Goal: Navigation & Orientation: Find specific page/section

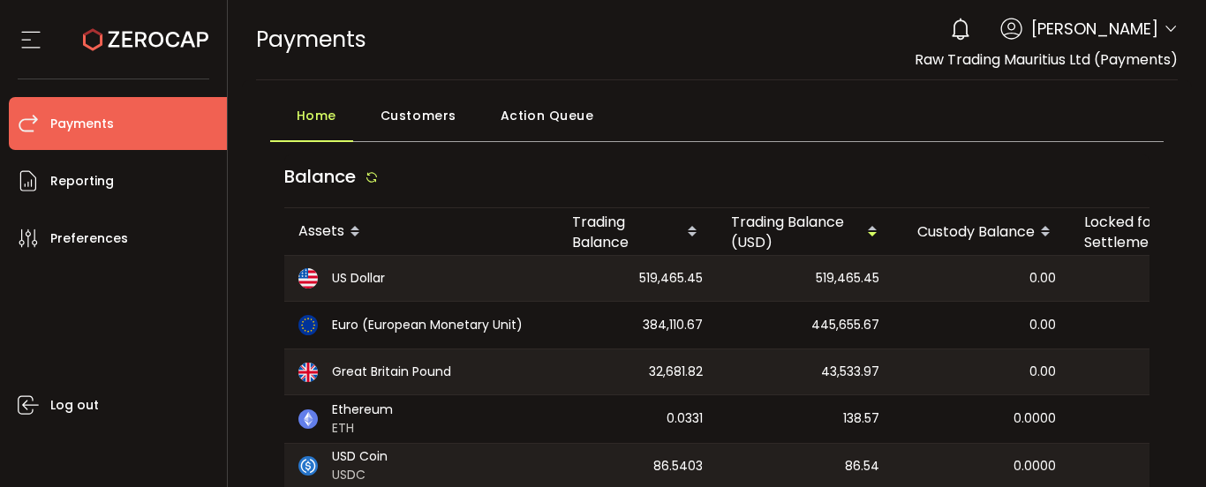
click at [1149, 27] on span "[PERSON_NAME]" at bounding box center [1094, 29] width 127 height 24
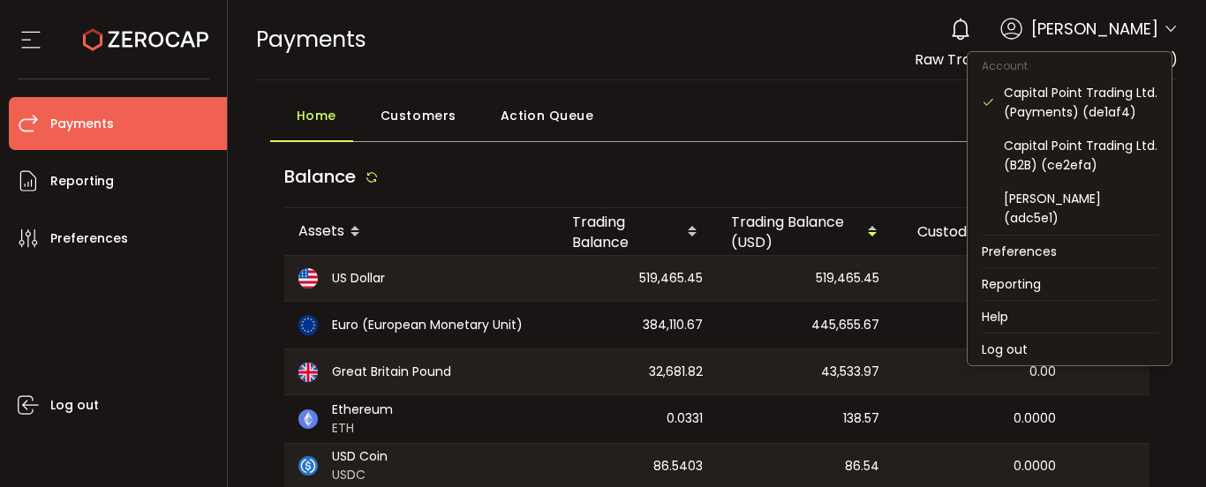
click at [1164, 30] on icon at bounding box center [1170, 29] width 14 height 14
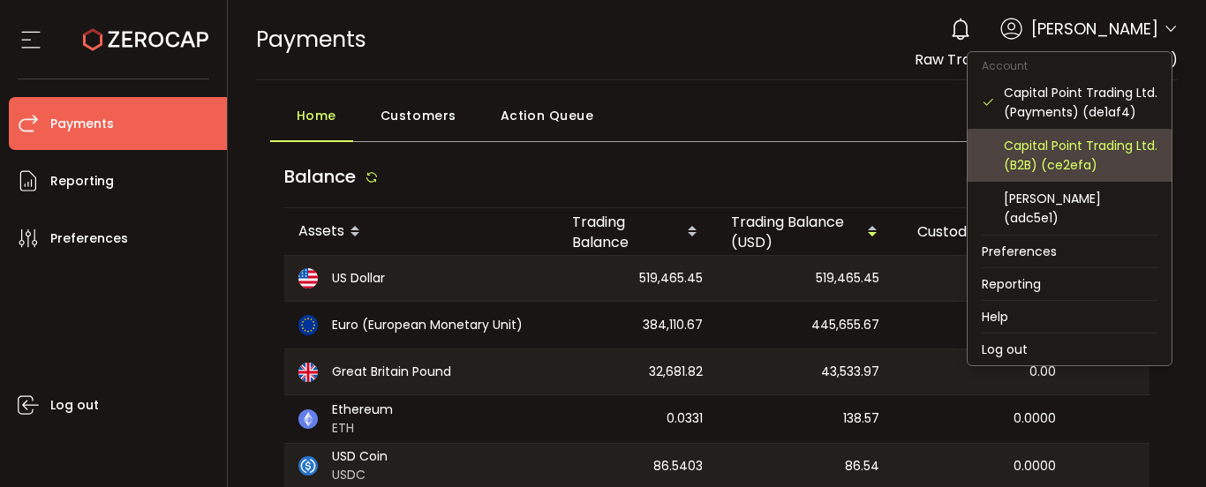
click at [1074, 154] on div "Capital Point Trading Ltd. (B2B) (ce2efa)" at bounding box center [1081, 155] width 154 height 39
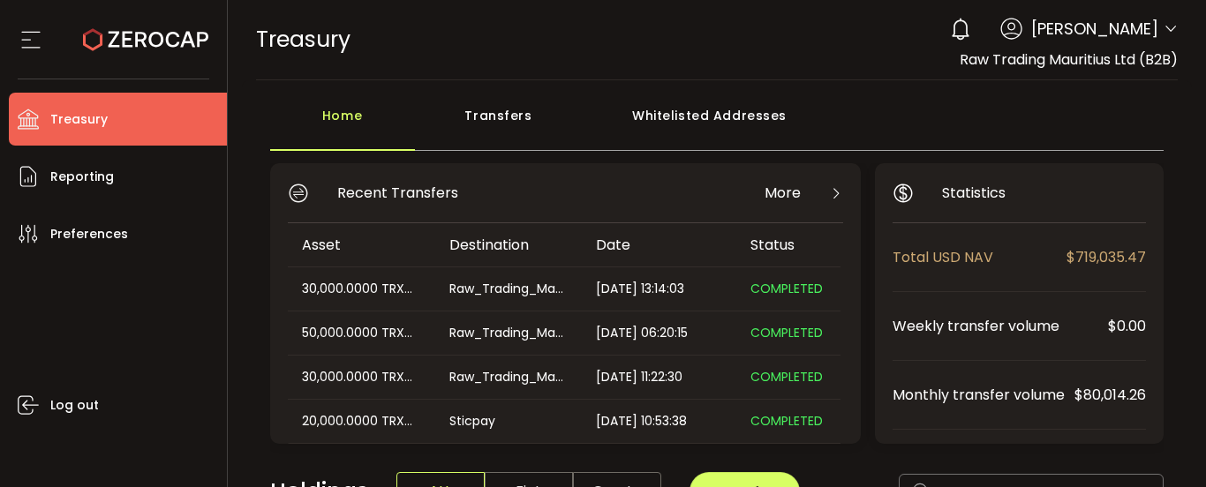
click at [1163, 27] on icon at bounding box center [1170, 29] width 14 height 14
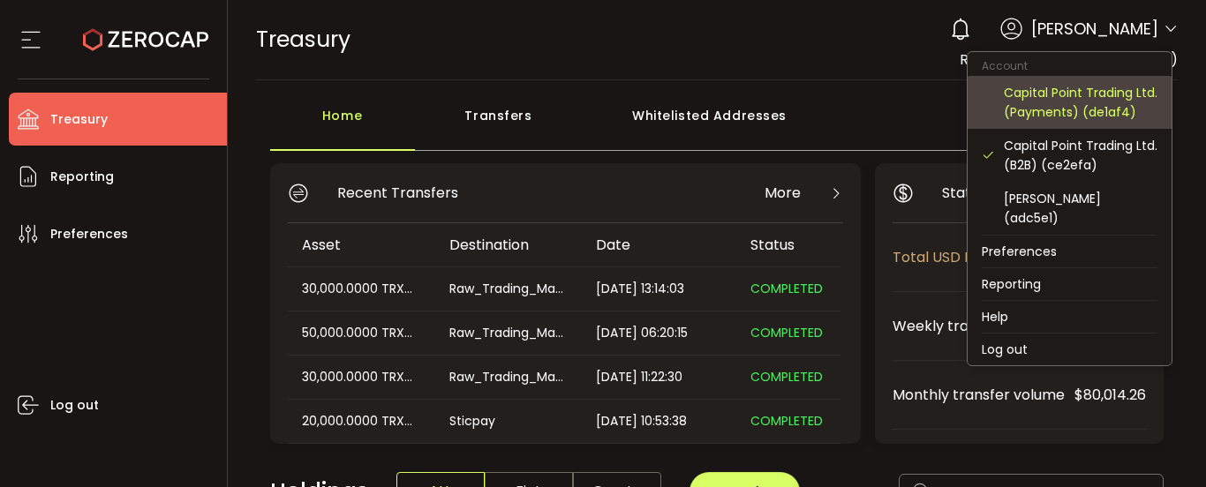
click at [1095, 108] on div "Capital Point Trading Ltd. (Payments) (de1af4)" at bounding box center [1081, 102] width 154 height 39
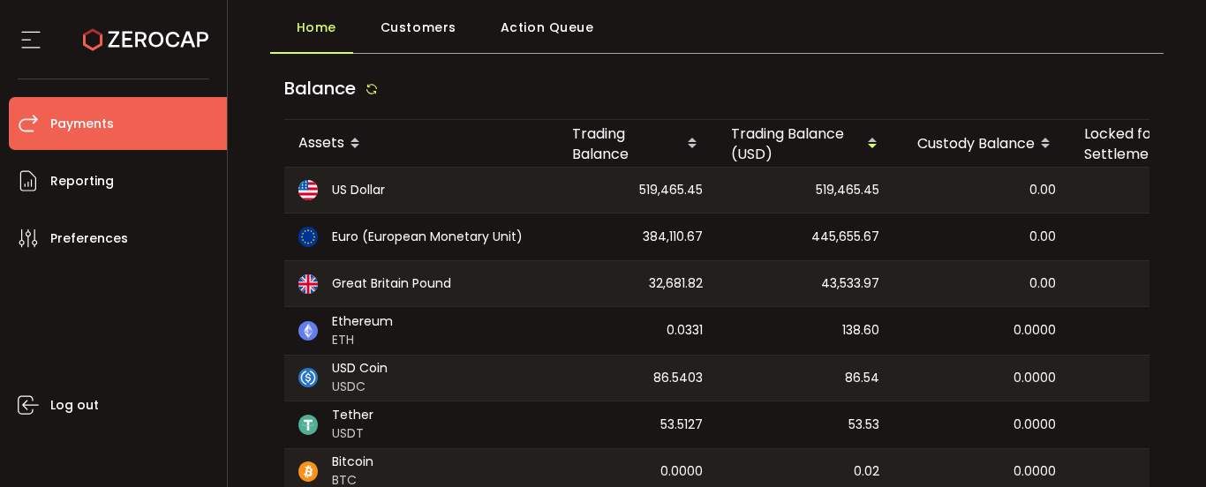
scroll to position [177, 0]
